Goal: Information Seeking & Learning: Learn about a topic

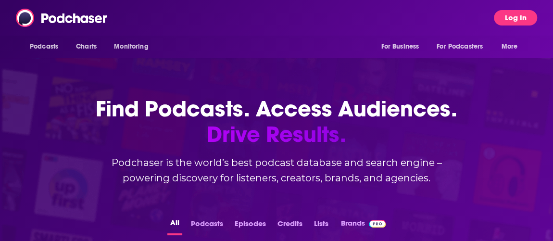
click at [513, 17] on button "Log In" at bounding box center [515, 17] width 43 height 15
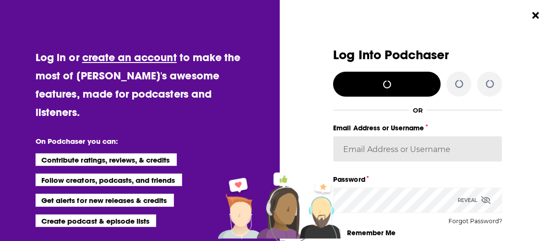
type input "BerkMarc"
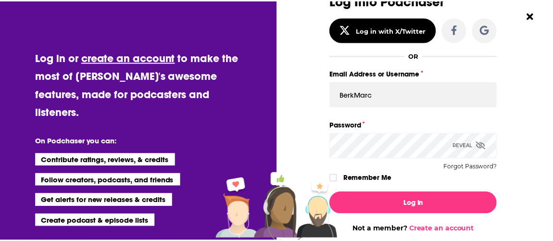
scroll to position [112, 0]
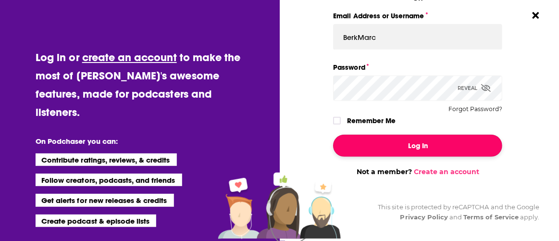
click at [413, 150] on button "Log In" at bounding box center [417, 146] width 169 height 22
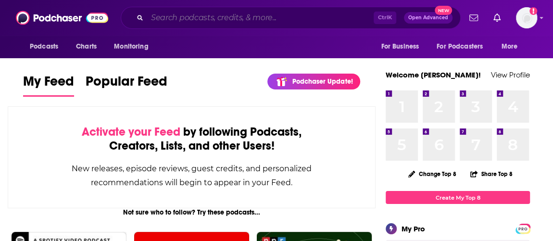
click at [179, 16] on input "Search podcasts, credits, & more..." at bounding box center [260, 17] width 226 height 15
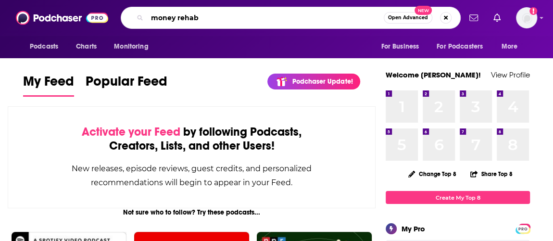
click at [211, 19] on input "money rehab" at bounding box center [265, 17] width 236 height 15
type input "money rehab"
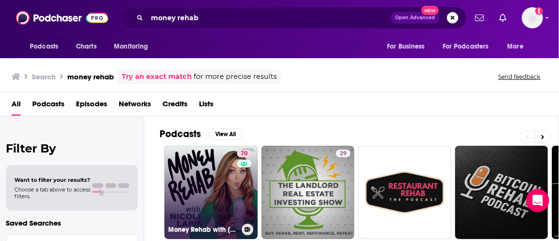
click at [202, 161] on link "70 Money Rehab with [PERSON_NAME]" at bounding box center [210, 192] width 93 height 93
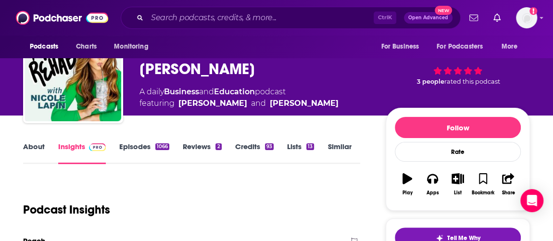
scroll to position [87, 0]
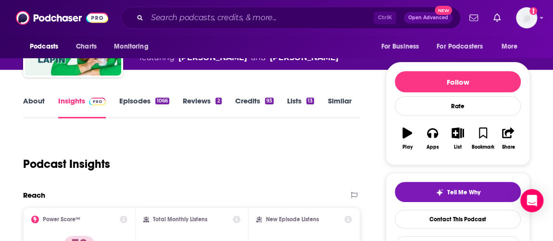
click at [42, 105] on link "About" at bounding box center [34, 107] width 22 height 22
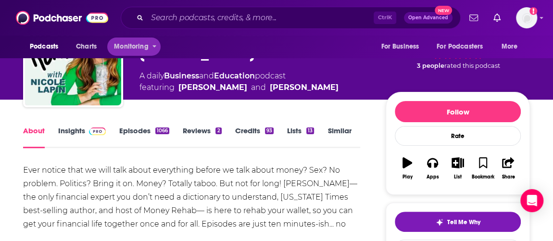
scroll to position [43, 0]
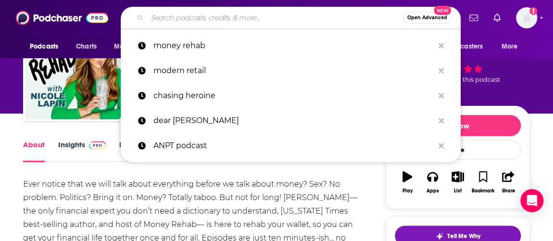
click at [211, 23] on input "Search podcasts, credits, & more..." at bounding box center [275, 17] width 256 height 15
paste input "Social Currency with [PERSON_NAME]"
type input "Social Currency with [PERSON_NAME]"
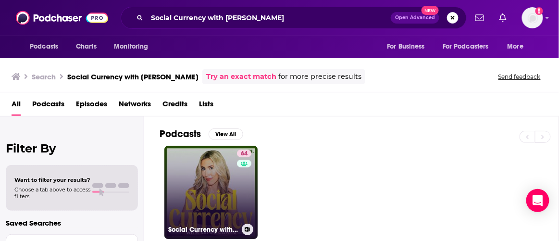
click at [225, 179] on link "64 Social Currency with [PERSON_NAME]" at bounding box center [210, 192] width 93 height 93
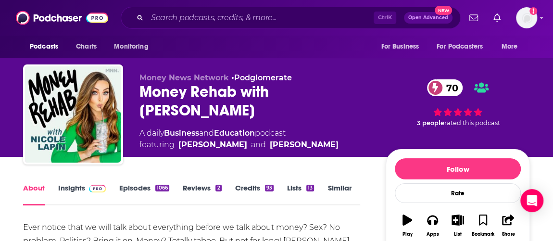
click at [66, 189] on link "Insights" at bounding box center [82, 194] width 48 height 22
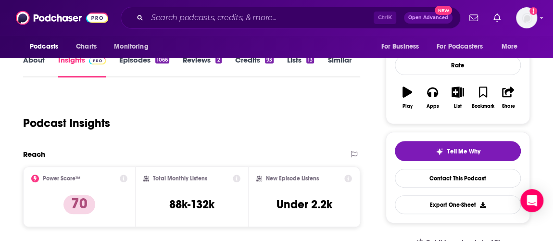
scroll to position [174, 0]
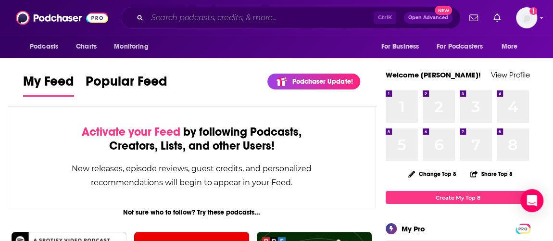
click at [195, 16] on input "Search podcasts, credits, & more..." at bounding box center [260, 17] width 226 height 15
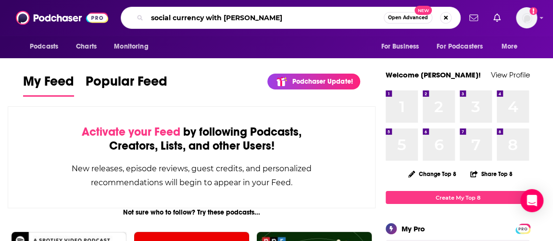
type input "social currency with [PERSON_NAME]"
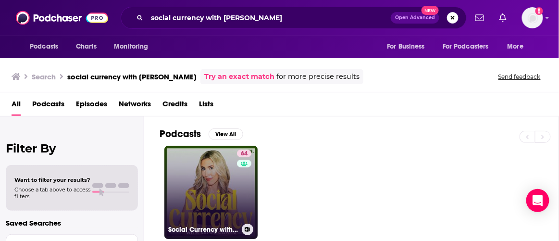
click at [213, 204] on link "64 Social Currency with [PERSON_NAME]" at bounding box center [210, 192] width 93 height 93
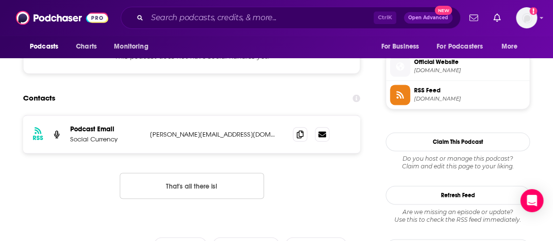
scroll to position [699, 0]
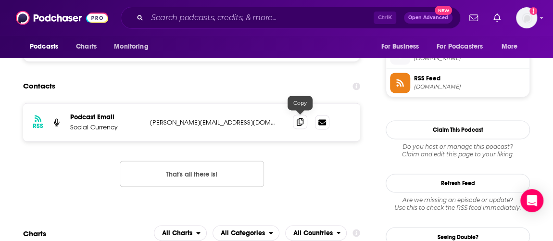
click at [302, 120] on icon at bounding box center [300, 122] width 7 height 8
